Goal: Find specific page/section: Find specific page/section

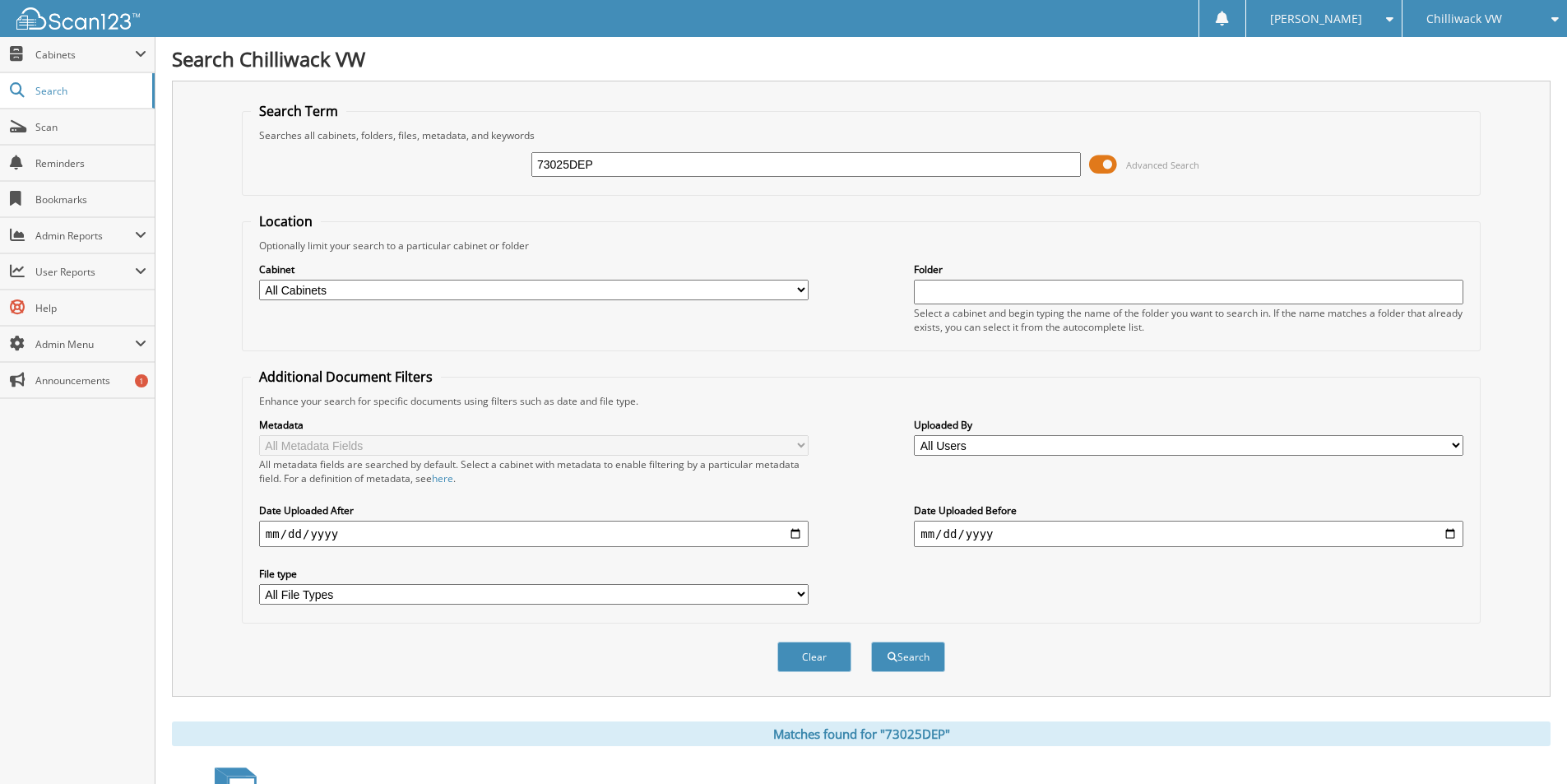
drag, startPoint x: 613, startPoint y: 168, endPoint x: 610, endPoint y: 129, distance: 39.1
click at [456, 160] on div "73025DEP Advanced Search" at bounding box center [862, 165] width 1221 height 44
type input "90425dep"
click at [871, 642] on button "Search" at bounding box center [908, 656] width 74 height 30
click at [653, 166] on input "90425dep" at bounding box center [806, 165] width 550 height 25
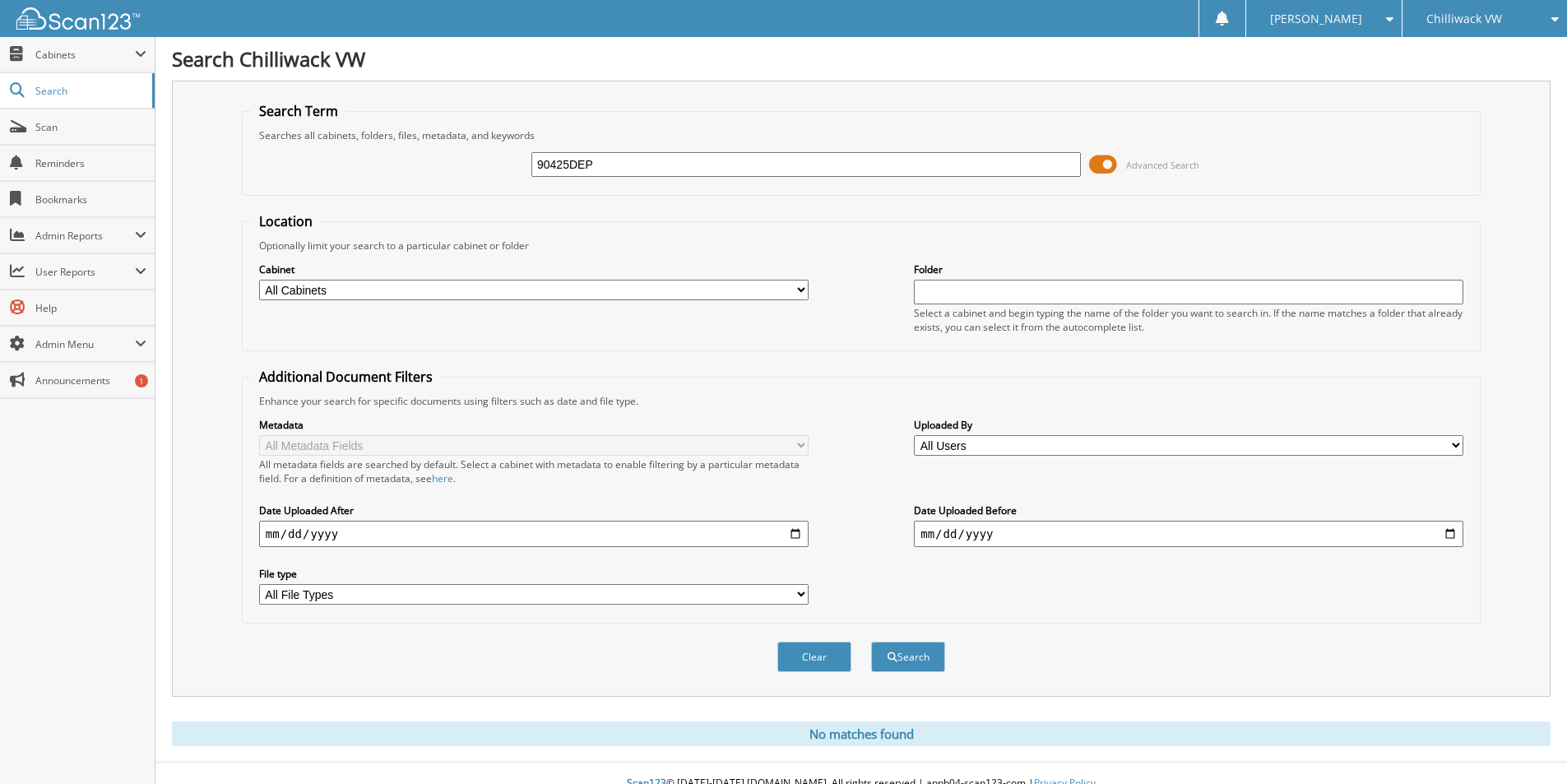
type input "90425DEP"
click at [871, 642] on button "Search" at bounding box center [908, 656] width 74 height 30
click at [51, 59] on span "Cabinets" at bounding box center [85, 54] width 99 height 14
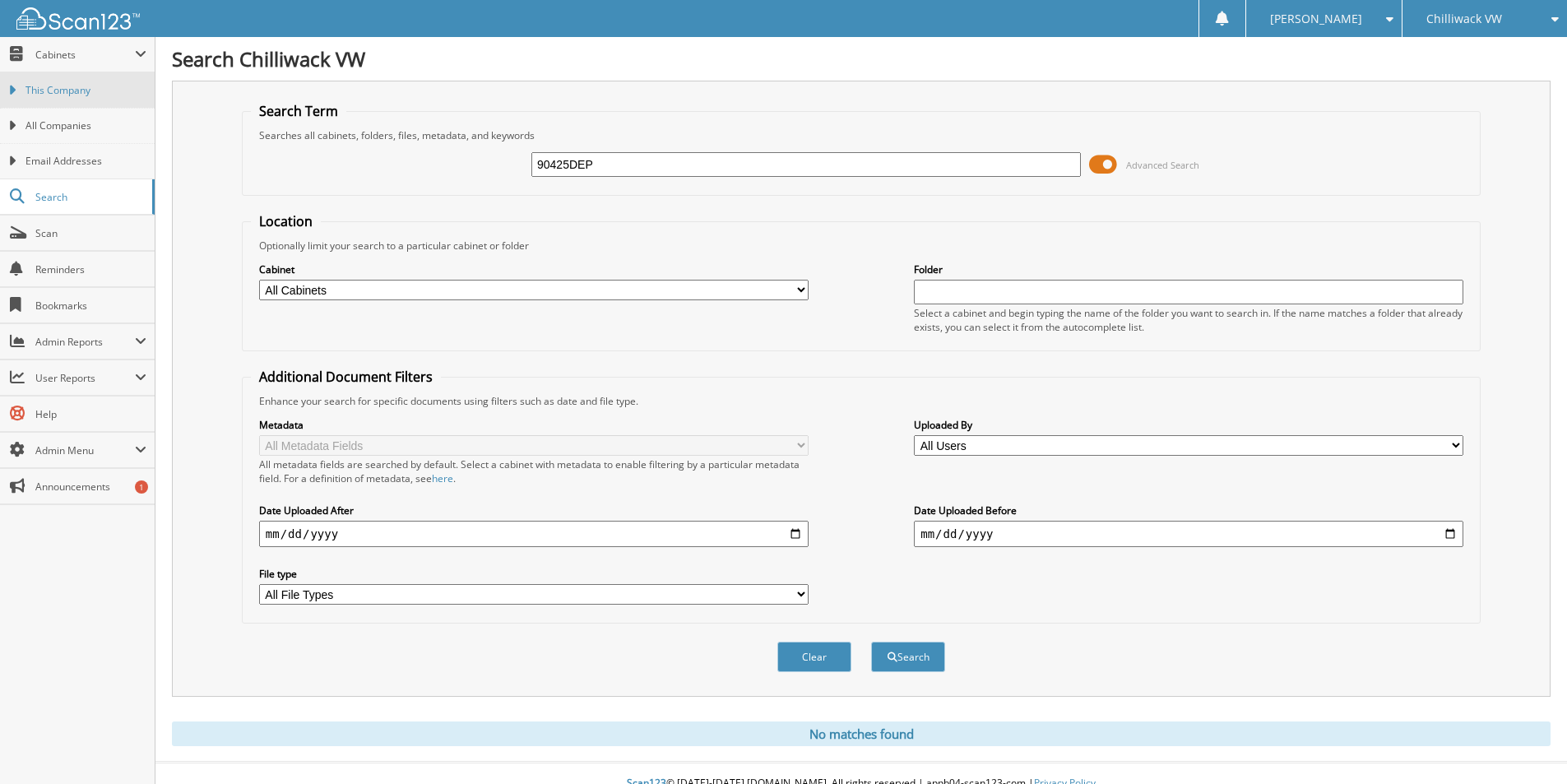
click at [51, 93] on span "This Company" at bounding box center [86, 90] width 121 height 15
